Goal: Information Seeking & Learning: Learn about a topic

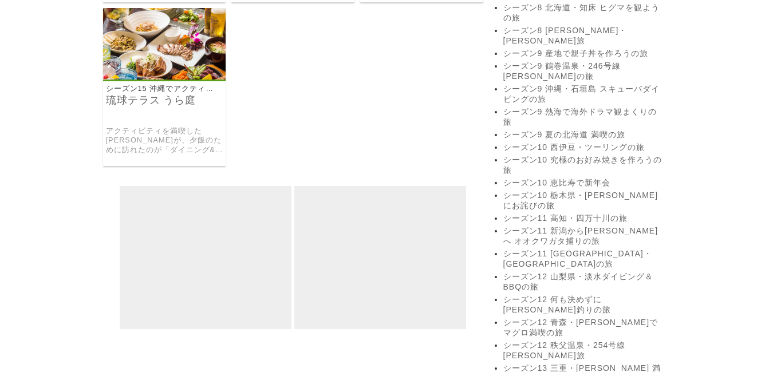
scroll to position [1088, 0]
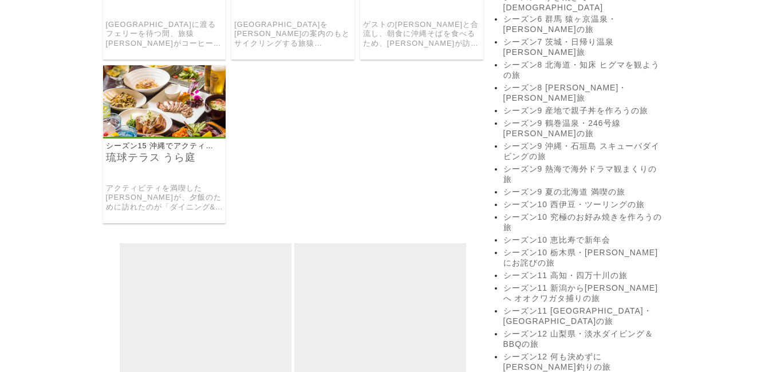
click at [138, 141] on p "シーズン15 沖縄でアクティビティしまくりの旅" at bounding box center [160, 146] width 115 height 10
click at [143, 108] on img at bounding box center [164, 101] width 123 height 72
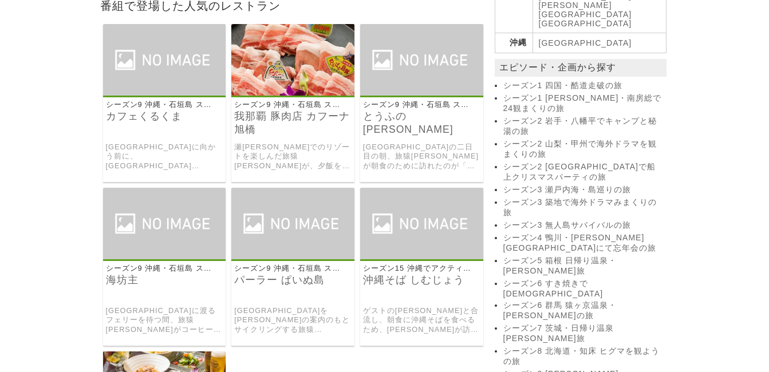
scroll to position [859, 0]
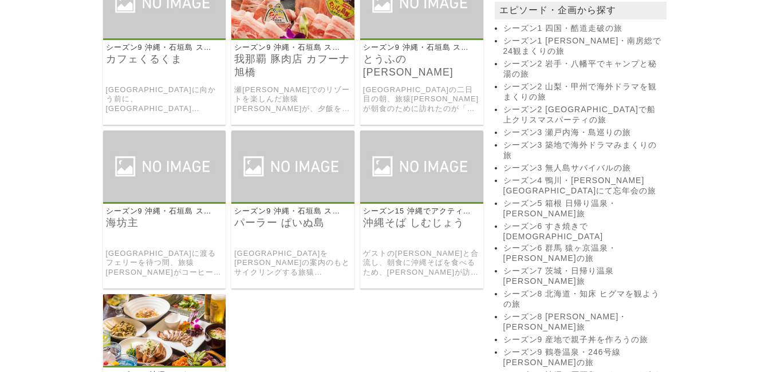
click at [420, 169] on img at bounding box center [421, 167] width 123 height 72
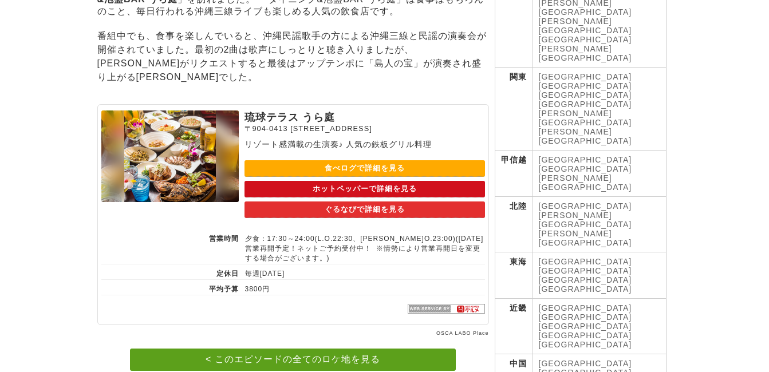
scroll to position [458, 0]
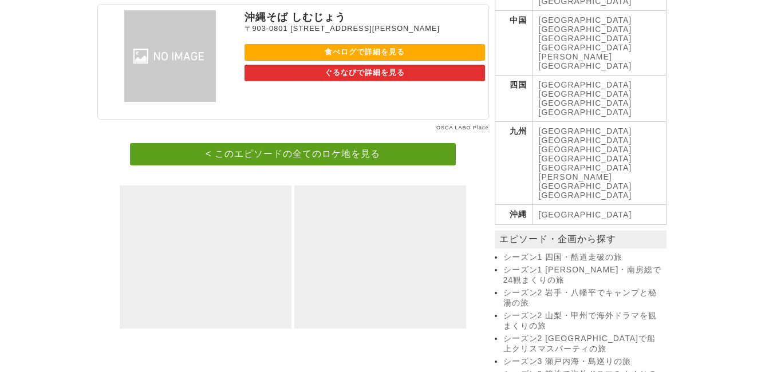
scroll to position [573, 0]
